Goal: Go to known website: Access a specific website the user already knows

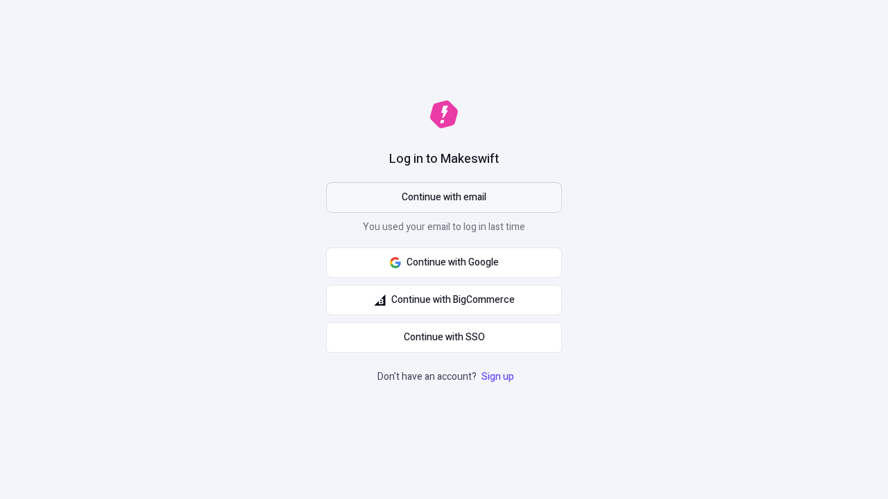
click at [444, 198] on span "Continue with email" at bounding box center [444, 197] width 85 height 15
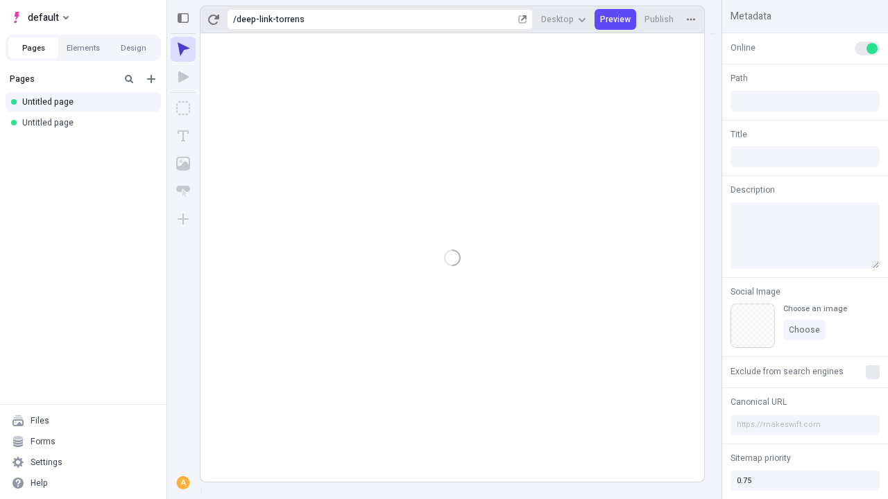
type input "/deep-link-torrens"
